Goal: Task Accomplishment & Management: Manage account settings

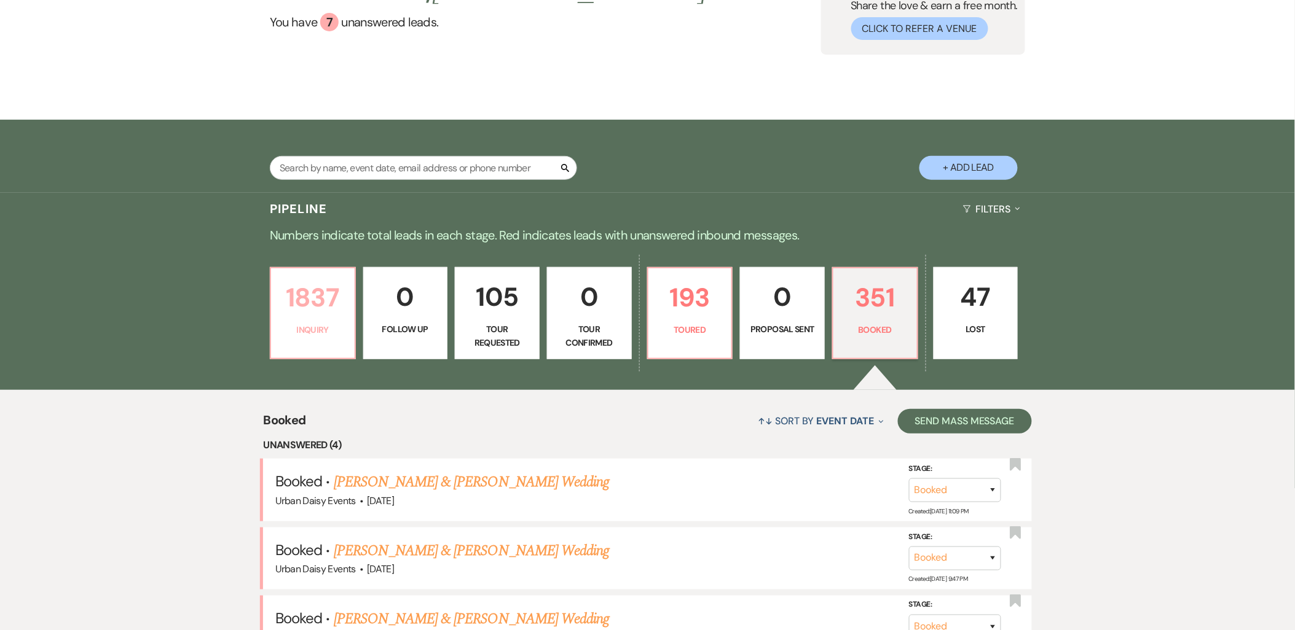
click at [297, 327] on p "Inquiry" at bounding box center [312, 330] width 69 height 14
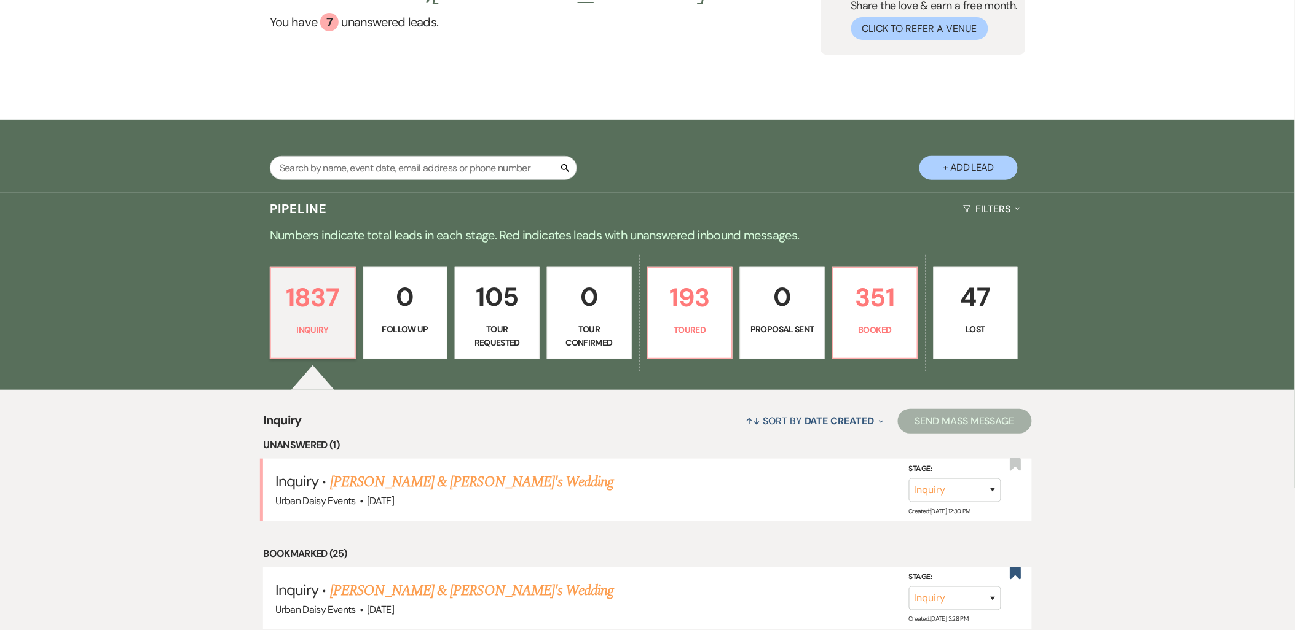
scroll to position [205, 0]
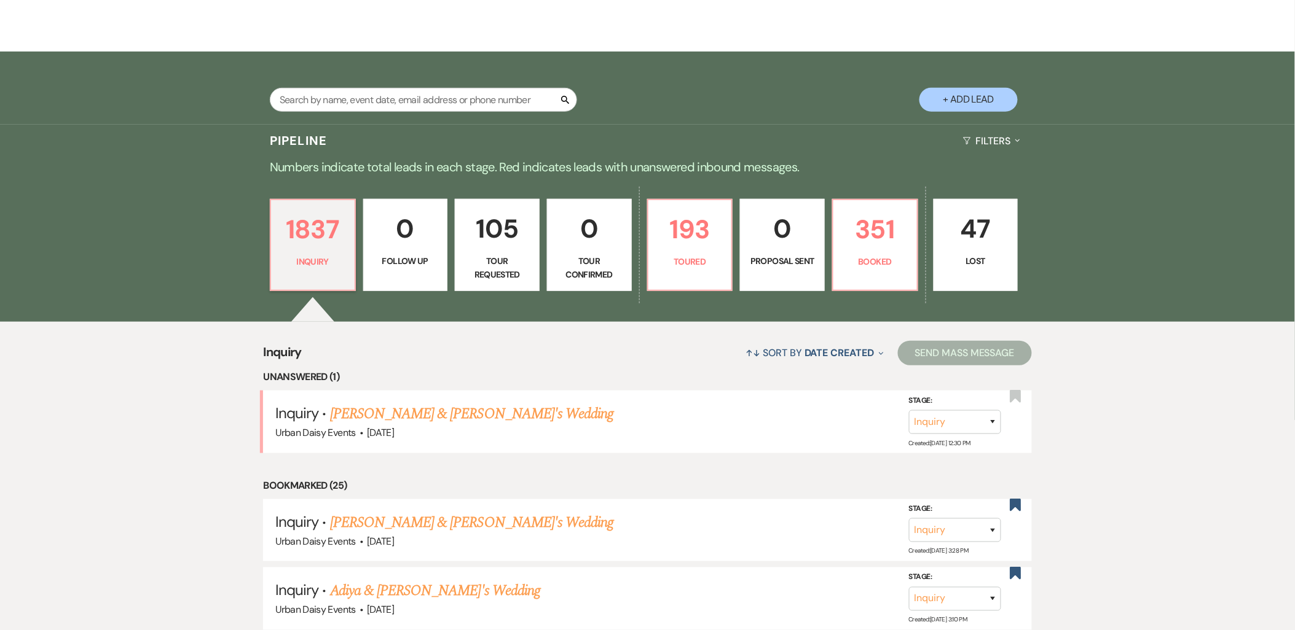
click at [374, 410] on link "[PERSON_NAME] & [PERSON_NAME]'s Wedding" at bounding box center [472, 414] width 284 height 22
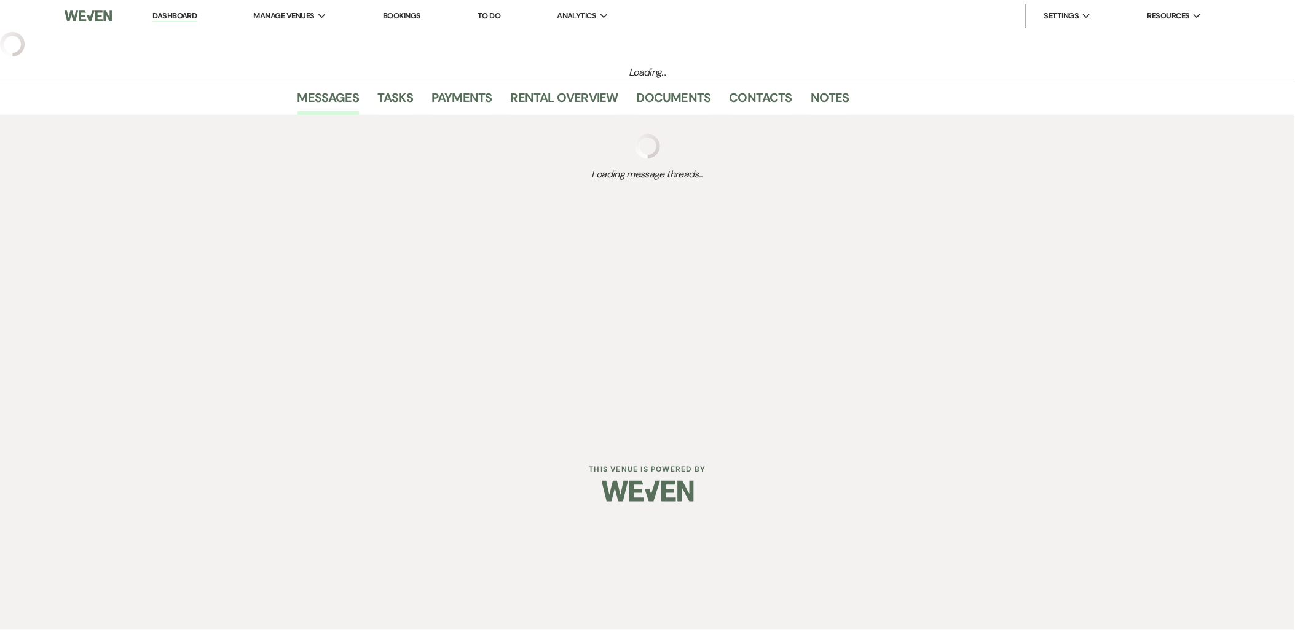
select select "5"
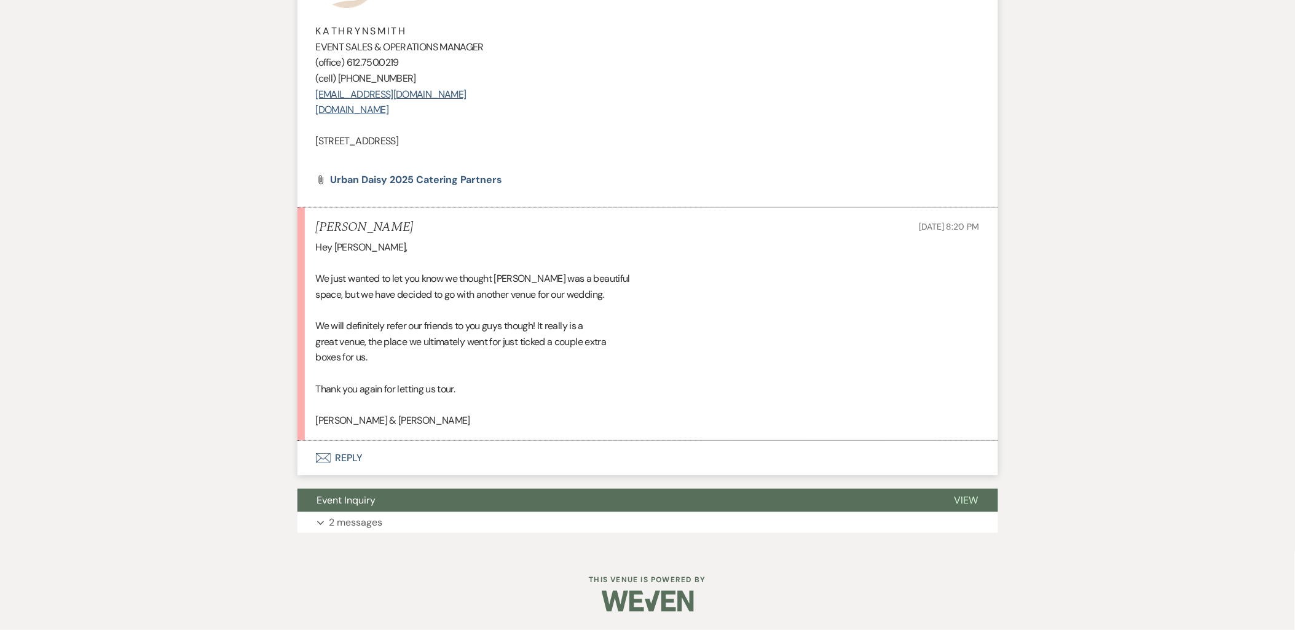
scroll to position [1717, 0]
